Goal: Information Seeking & Learning: Learn about a topic

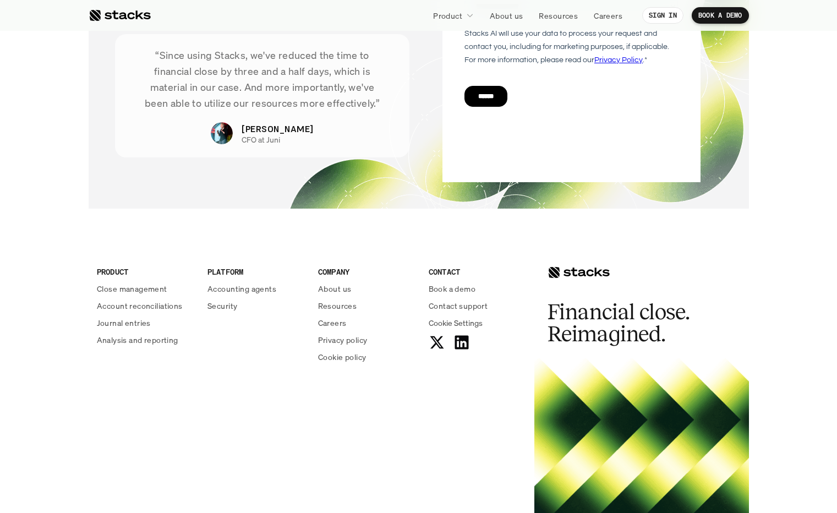
scroll to position [3862, 0]
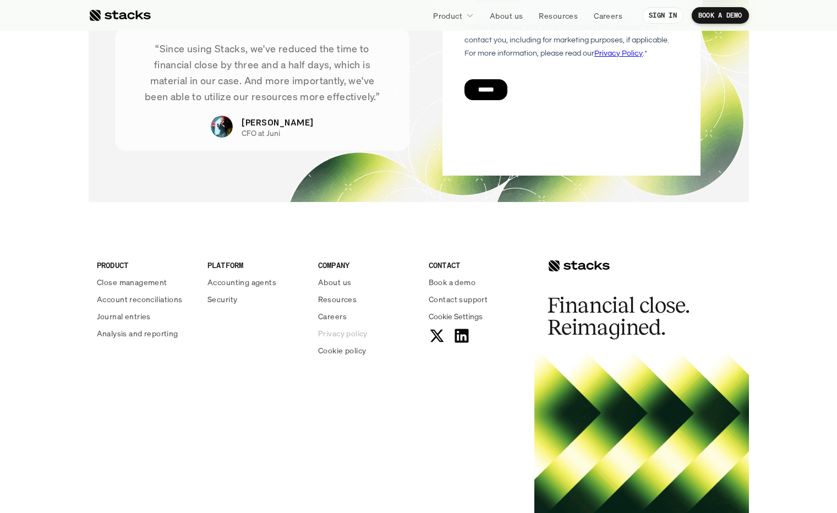
click at [348, 336] on p "Privacy policy" at bounding box center [343, 333] width 50 height 12
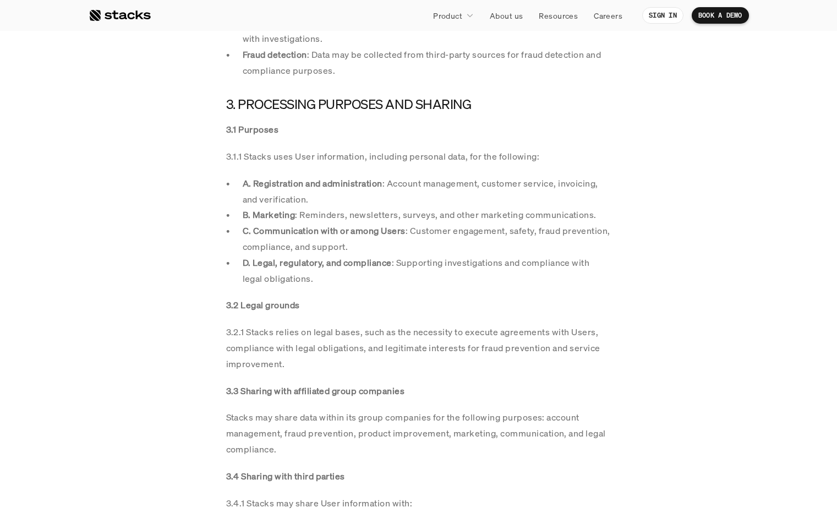
scroll to position [1285, 0]
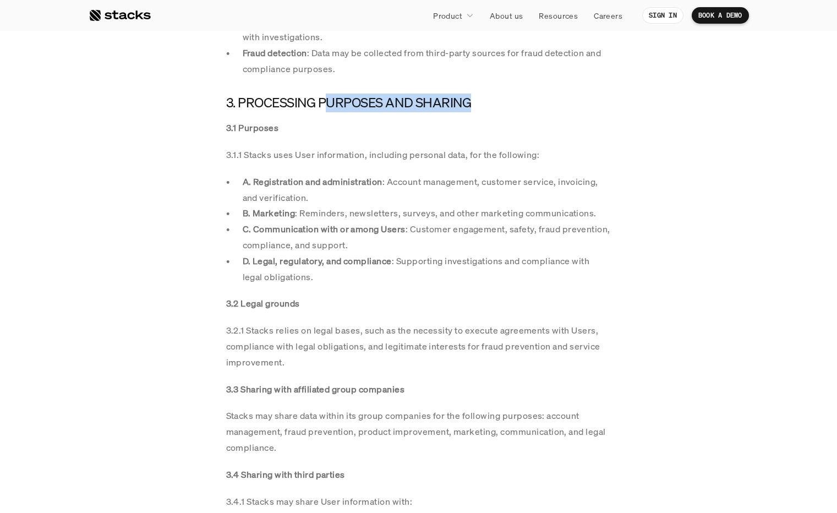
drag, startPoint x: 327, startPoint y: 108, endPoint x: 474, endPoint y: 116, distance: 147.1
click at [478, 113] on div "3. PROCESSING PURPOSES AND SHARING 3.1 Purposes 3.1.1 Stacks uses User informat…" at bounding box center [418, 323] width 385 height 458
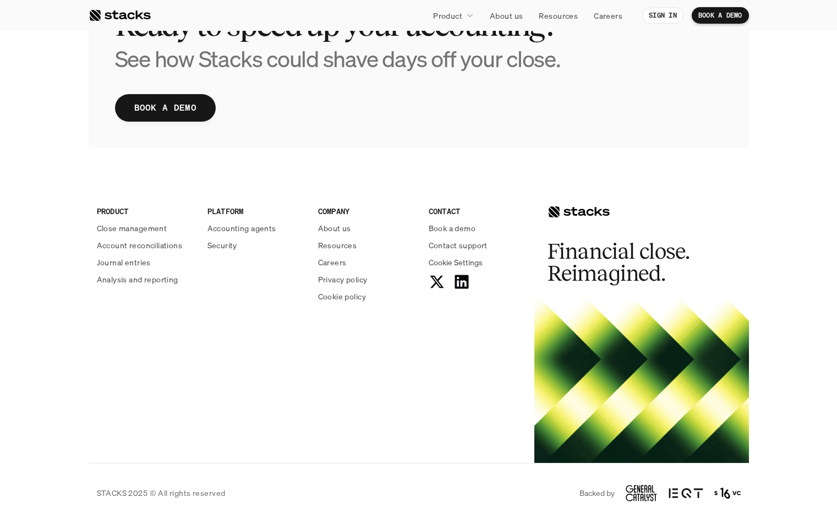
scroll to position [2506, 0]
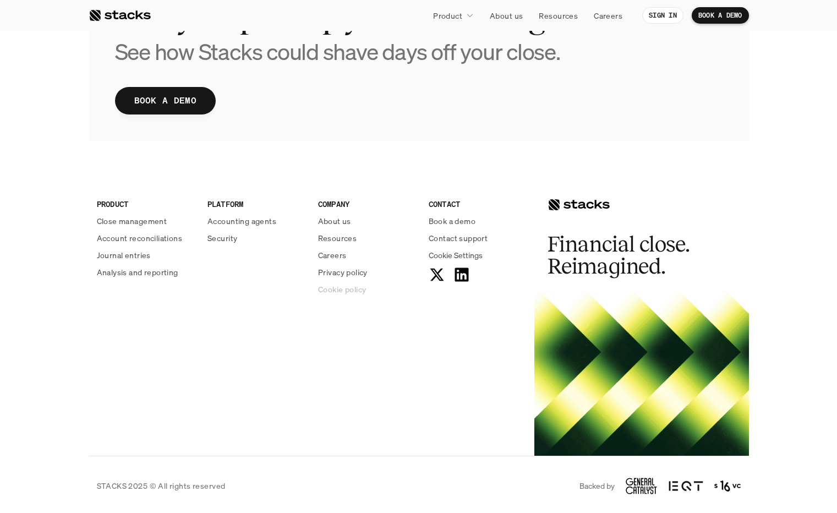
click at [351, 291] on p "Cookie policy" at bounding box center [342, 289] width 48 height 12
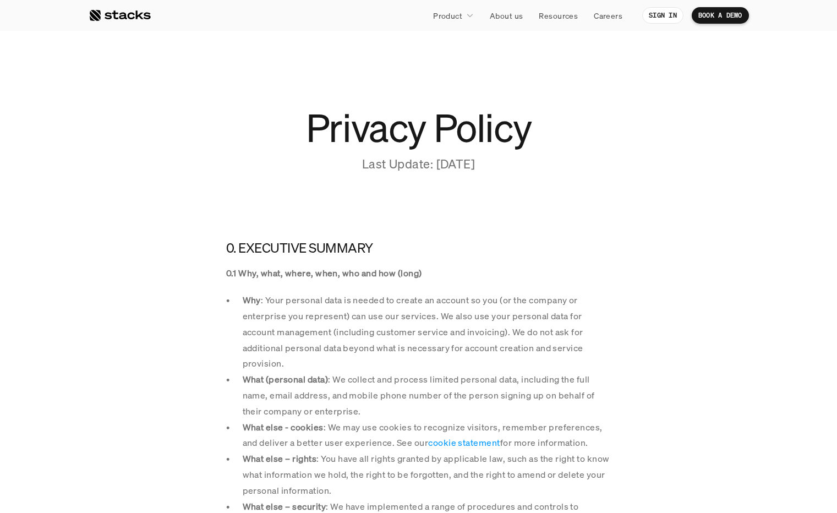
scroll to position [2506, 0]
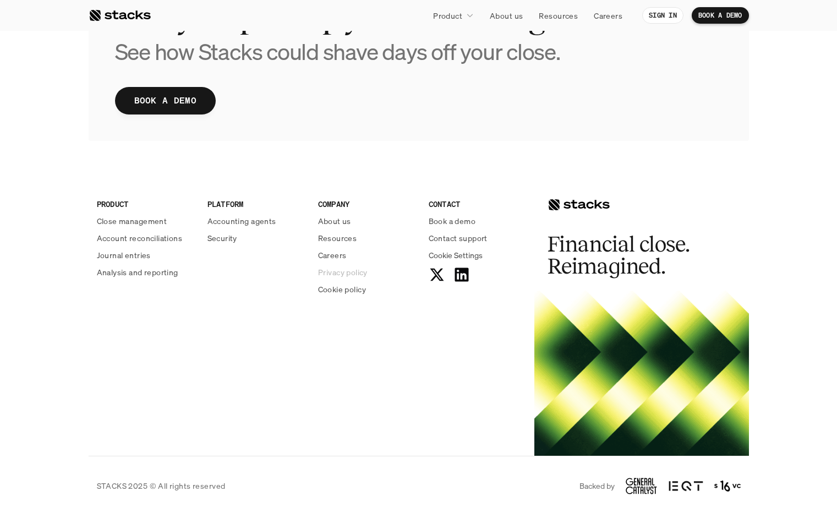
click at [346, 271] on p "Privacy policy" at bounding box center [343, 272] width 50 height 12
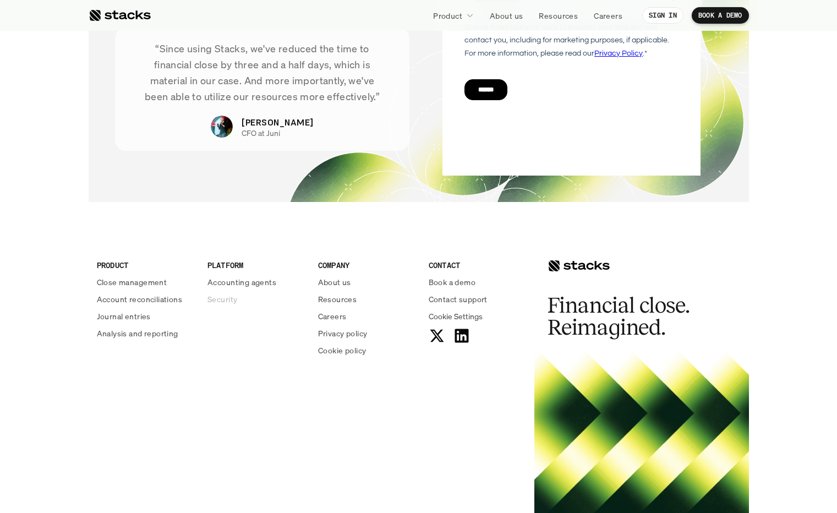
click at [218, 301] on p "Security" at bounding box center [222, 299] width 30 height 12
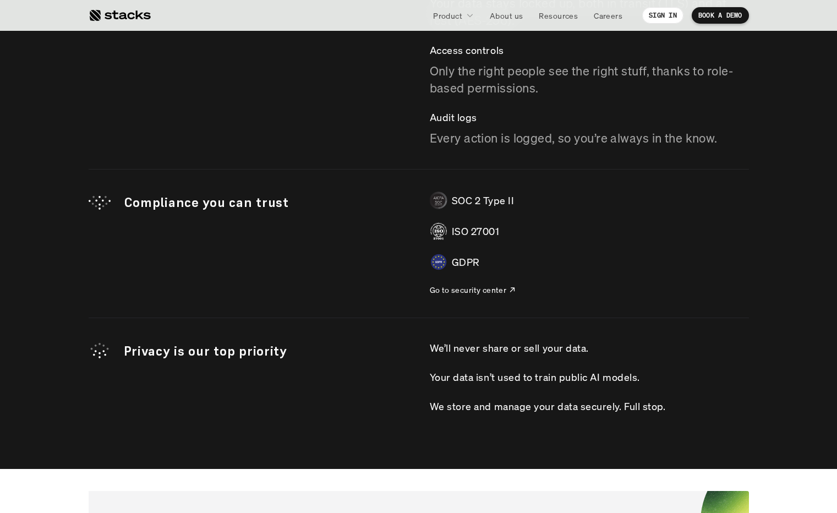
scroll to position [3158, 0]
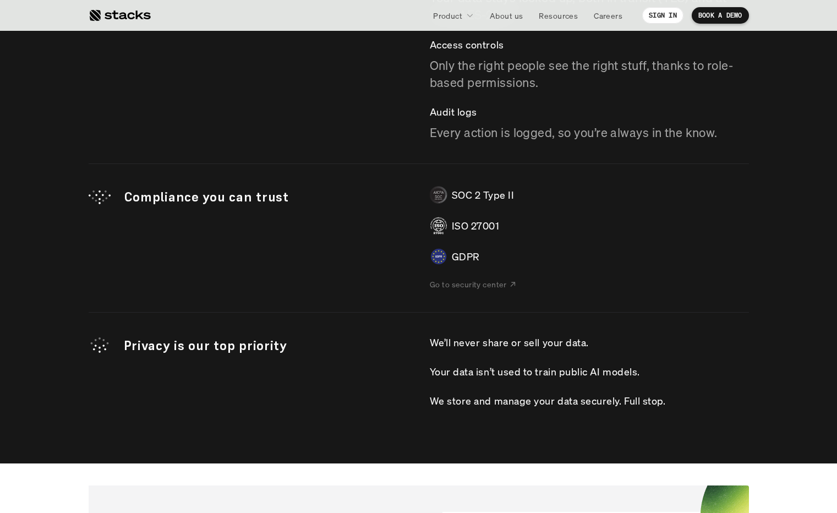
click at [487, 287] on p "Go to security center" at bounding box center [468, 284] width 77 height 12
